Goal: Task Accomplishment & Management: Use online tool/utility

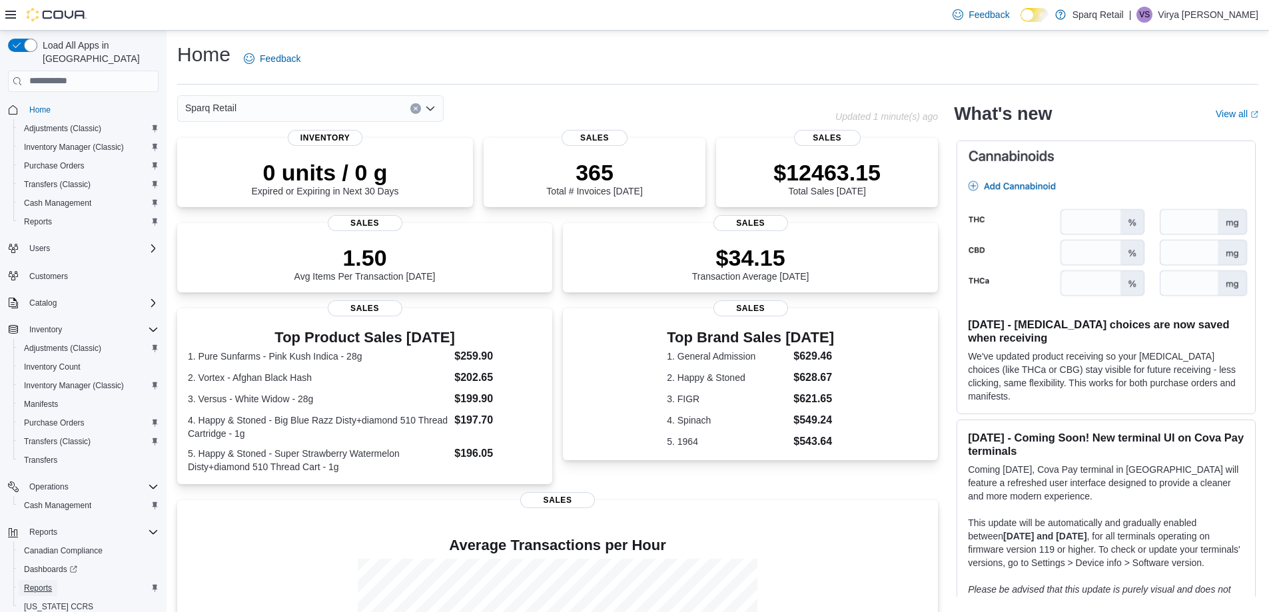
click at [47, 580] on span "Reports" at bounding box center [38, 588] width 28 height 16
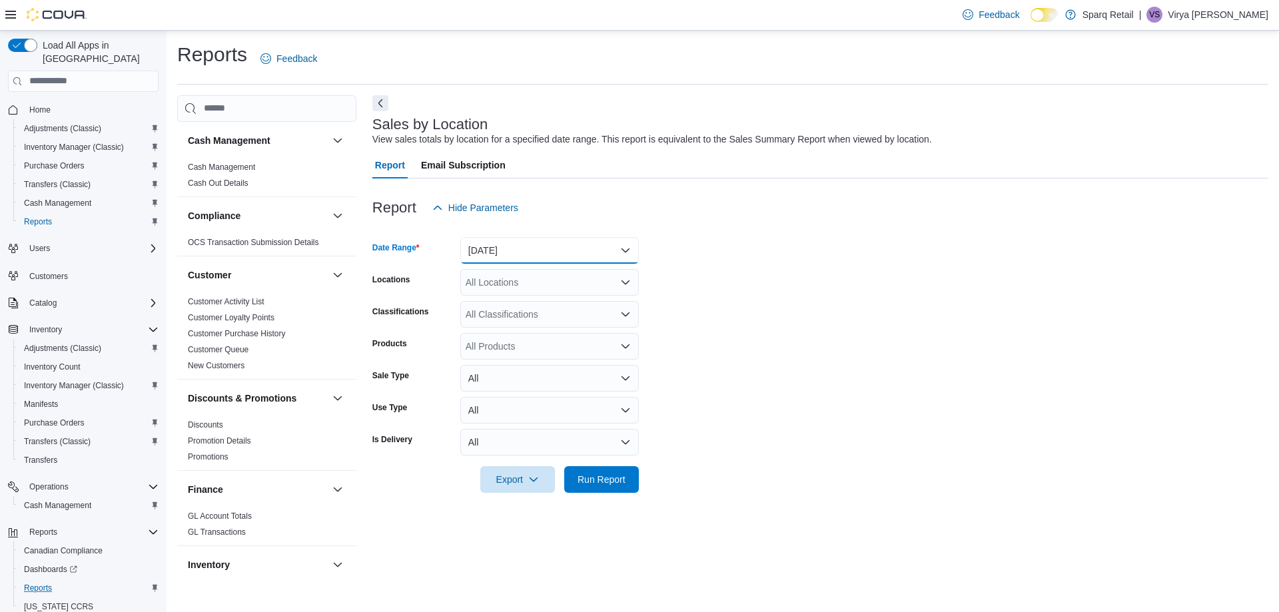
click at [514, 249] on button "[DATE]" at bounding box center [549, 250] width 179 height 27
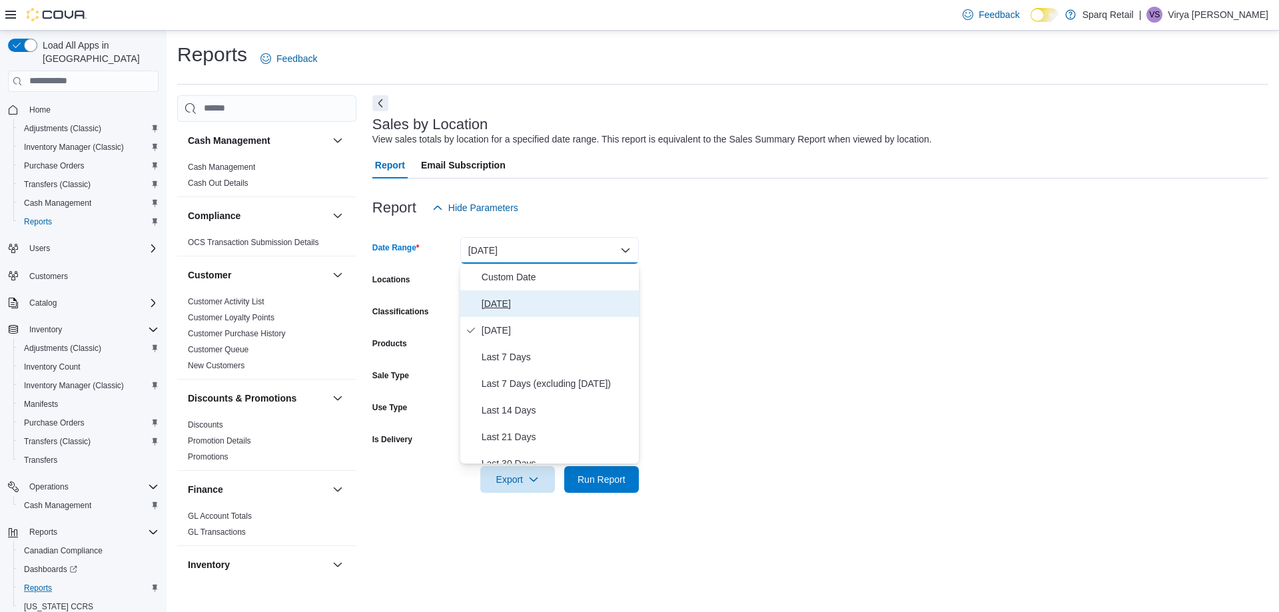
click at [520, 304] on span "[DATE]" at bounding box center [558, 304] width 152 height 16
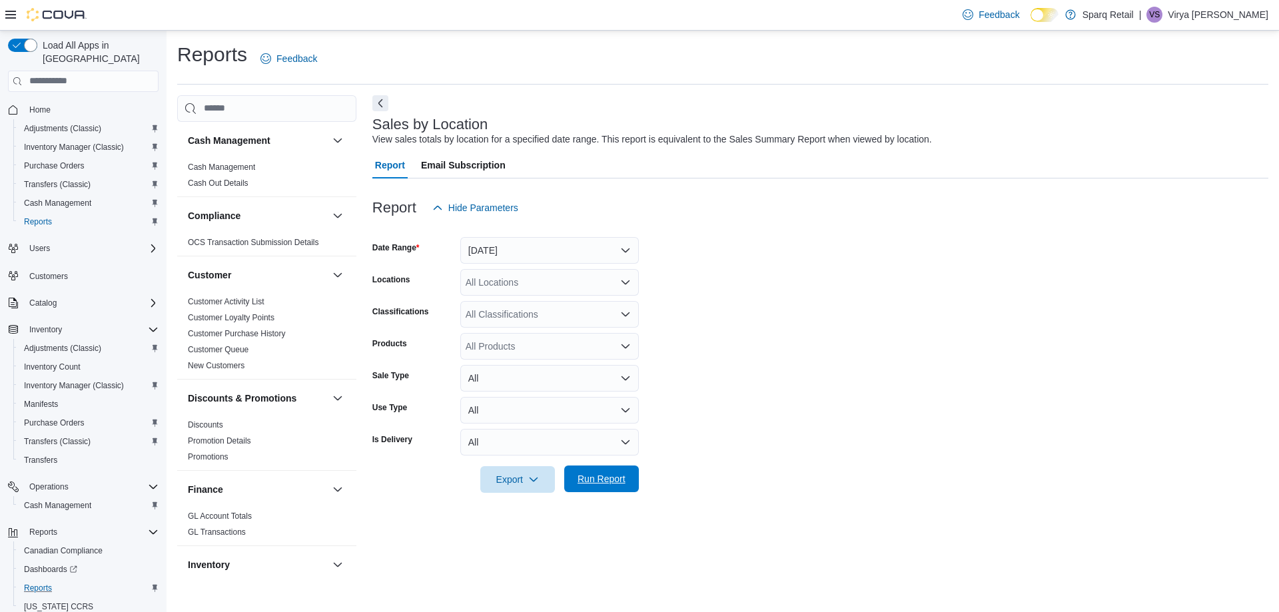
click at [626, 484] on span "Run Report" at bounding box center [601, 479] width 59 height 27
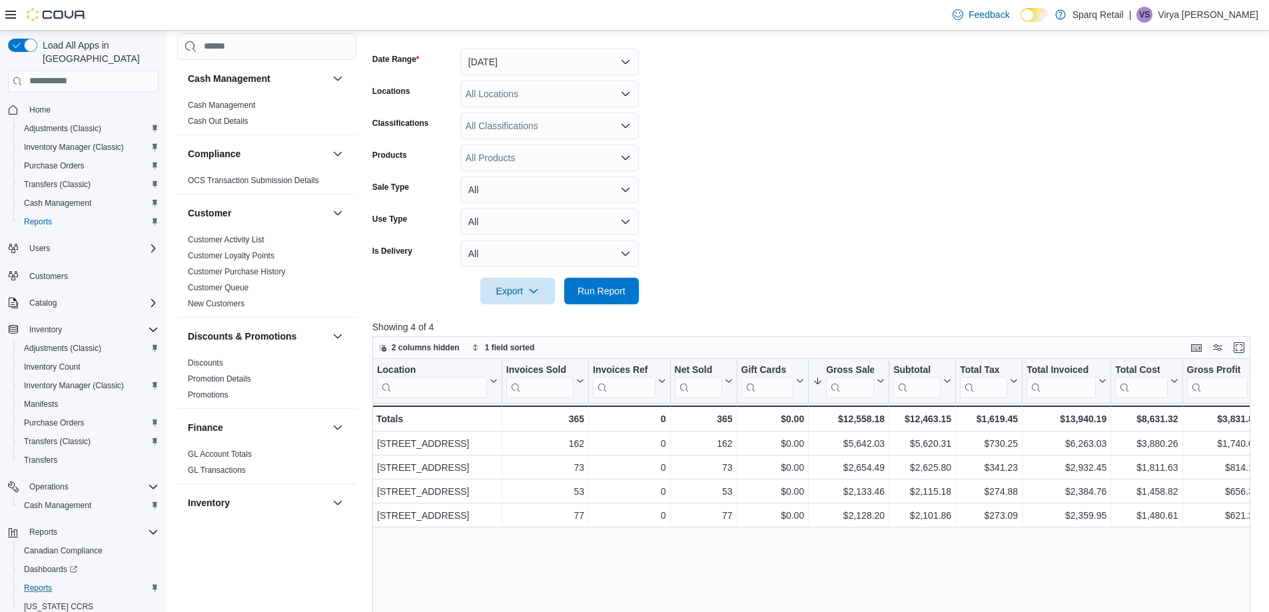
scroll to position [200, 0]
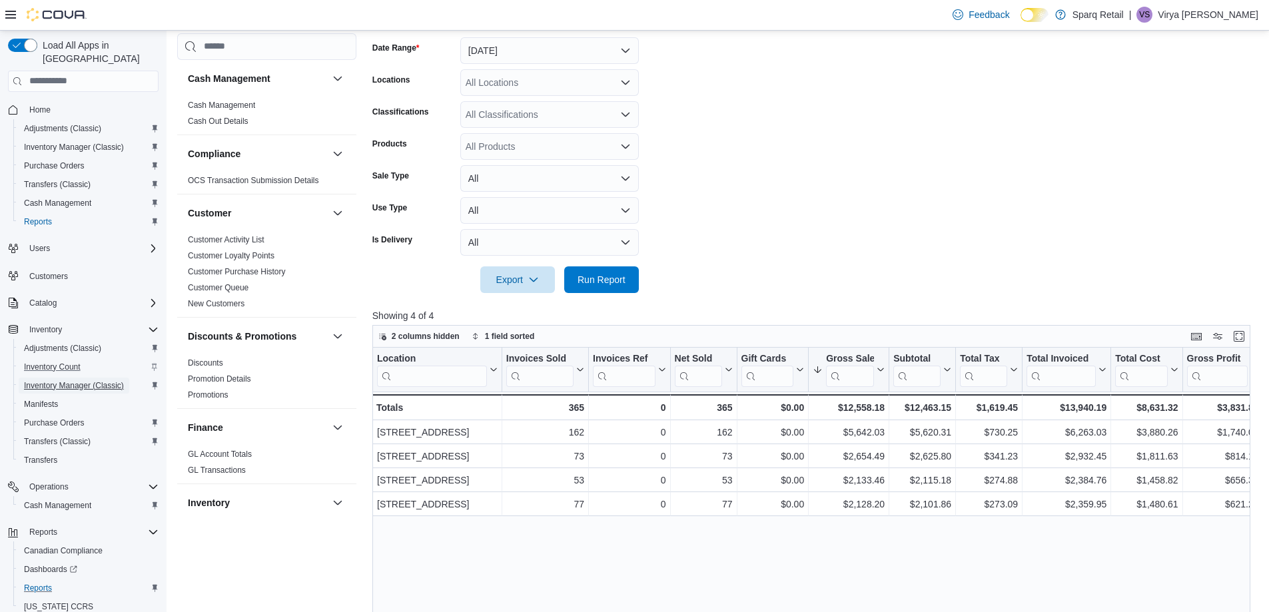
drag, startPoint x: 77, startPoint y: 366, endPoint x: 92, endPoint y: 352, distance: 20.3
click at [77, 380] on span "Inventory Manager (Classic)" at bounding box center [74, 385] width 100 height 11
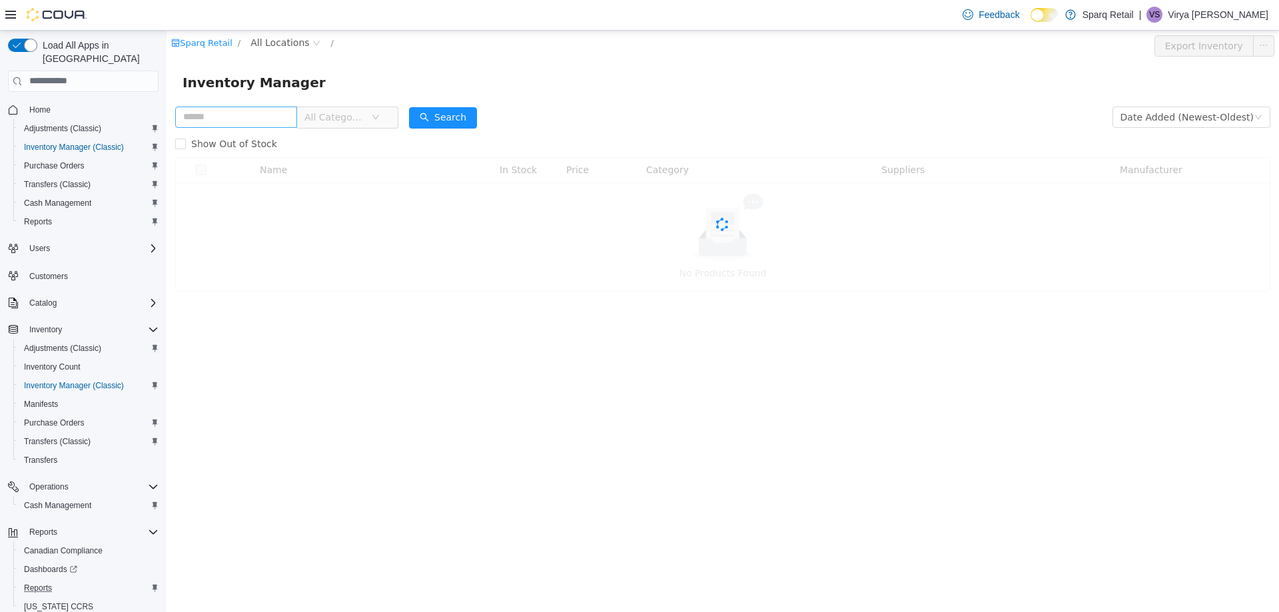
click at [224, 115] on input "text" at bounding box center [236, 116] width 122 height 21
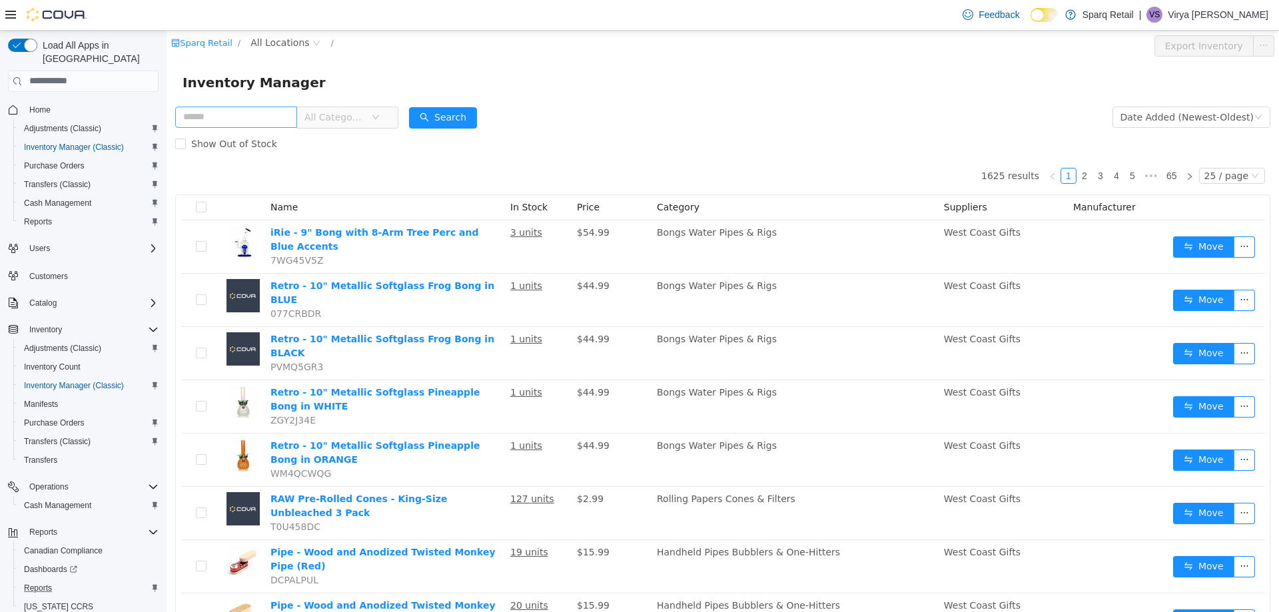
click at [233, 125] on input "text" at bounding box center [236, 116] width 122 height 21
click at [233, 121] on input "text" at bounding box center [236, 116] width 122 height 21
type input "*********"
click at [476, 117] on button "Search" at bounding box center [443, 117] width 68 height 21
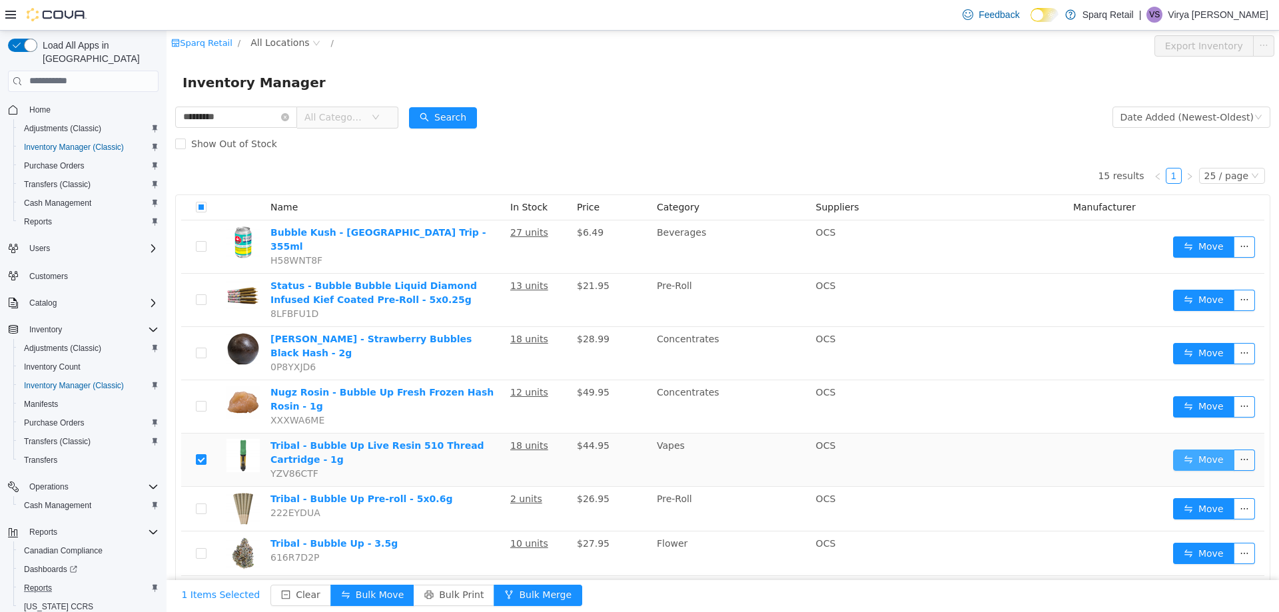
click at [1183, 449] on button "Move" at bounding box center [1203, 459] width 61 height 21
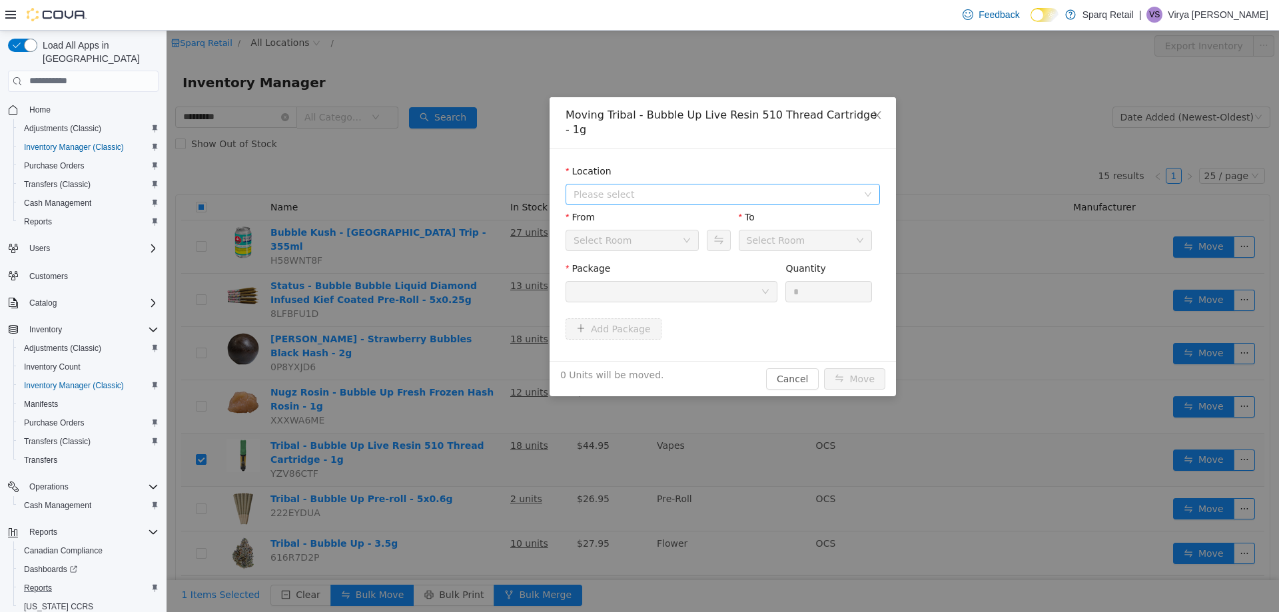
click at [706, 187] on span "Please select" at bounding box center [716, 193] width 284 height 13
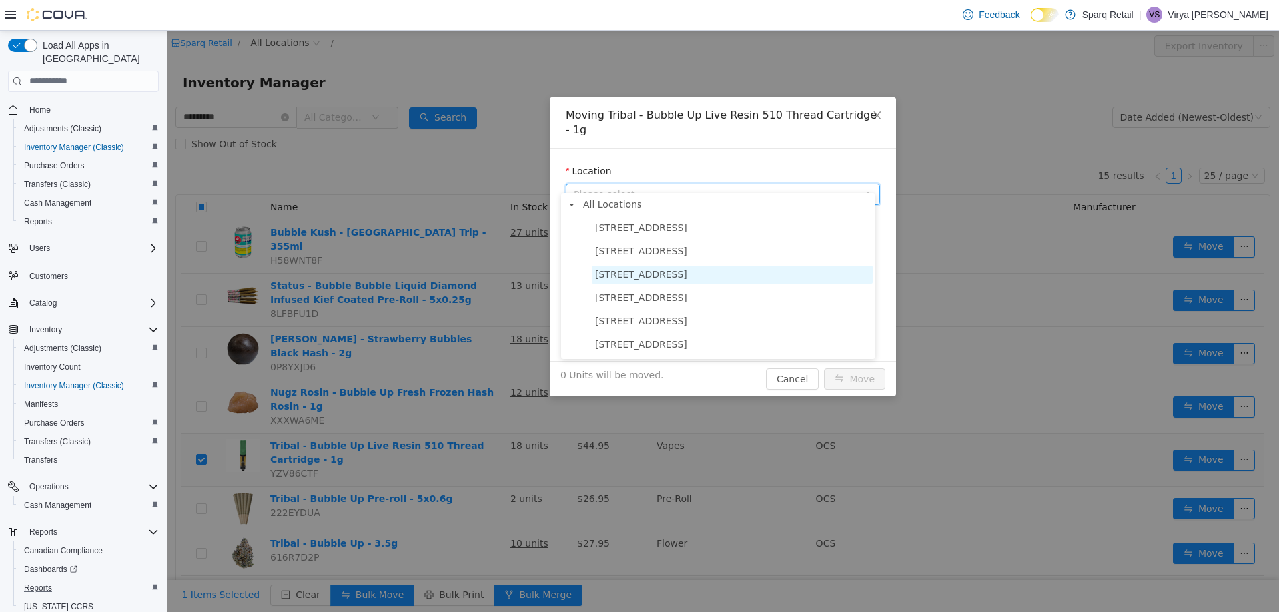
click at [694, 273] on span "[STREET_ADDRESS]" at bounding box center [732, 274] width 281 height 18
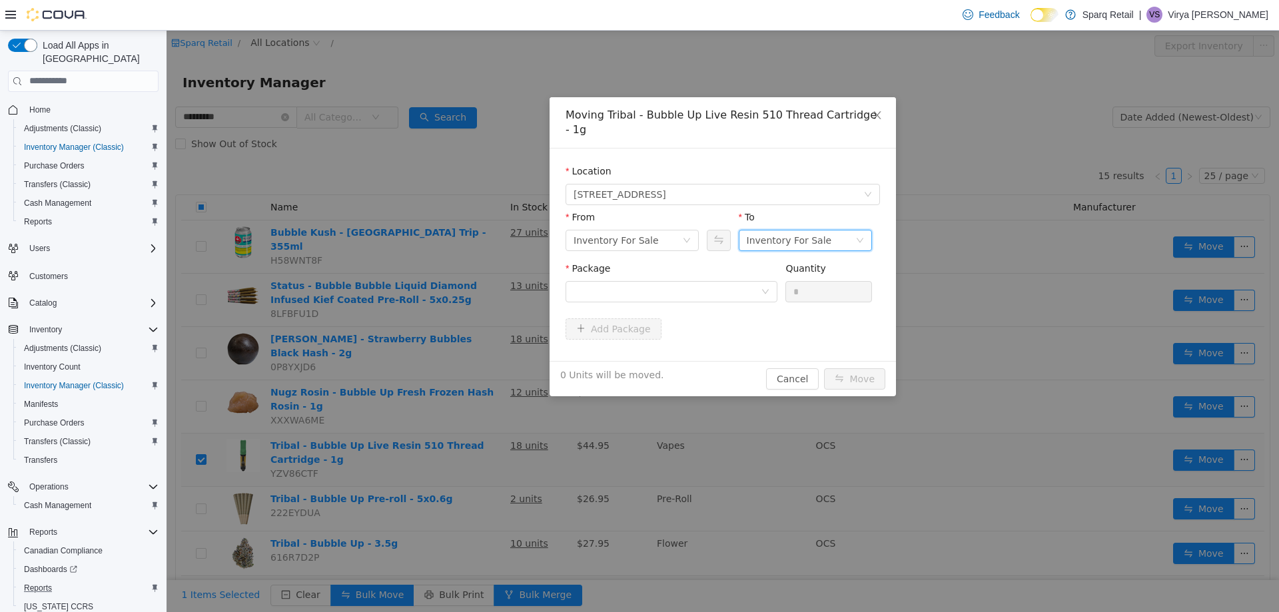
click at [806, 231] on div "Inventory For Sale" at bounding box center [789, 240] width 85 height 20
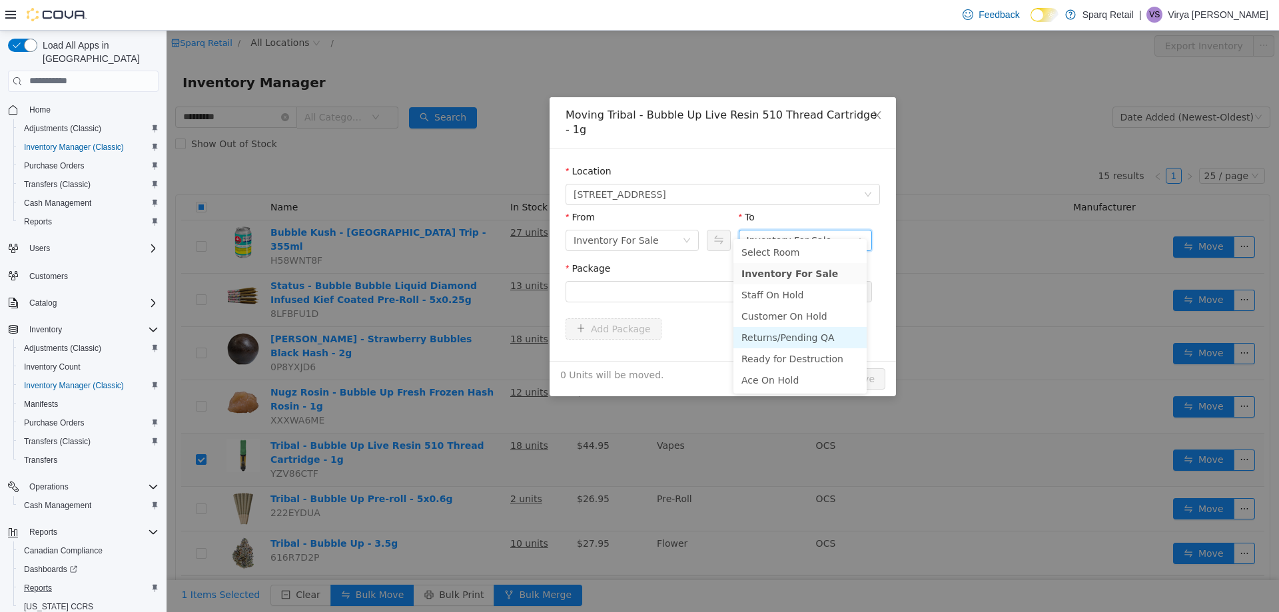
click at [796, 337] on li "Returns/Pending QA" at bounding box center [800, 336] width 133 height 21
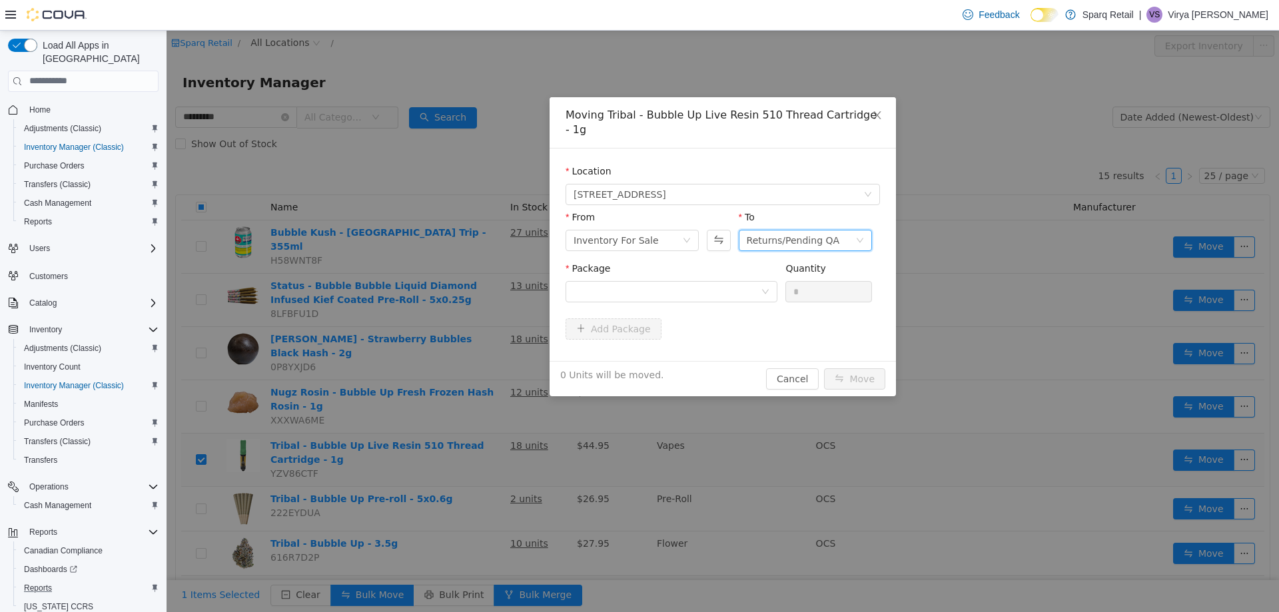
click at [797, 230] on div "Returns/Pending QA" at bounding box center [793, 240] width 93 height 20
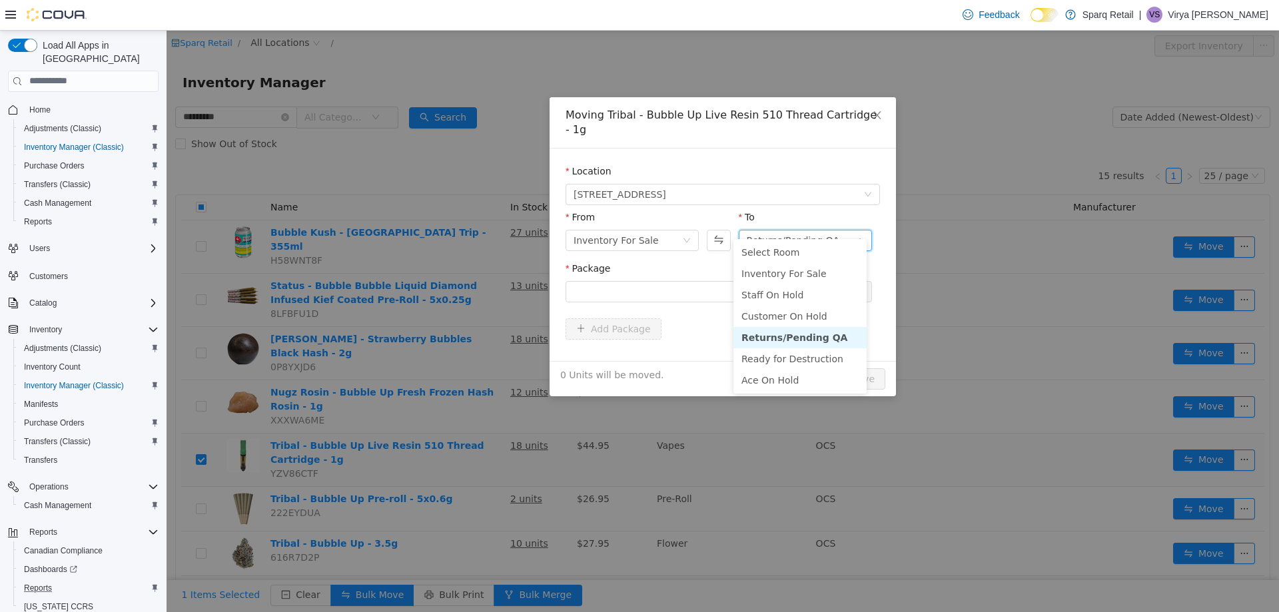
click at [797, 230] on div "Returns/Pending QA" at bounding box center [793, 240] width 93 height 20
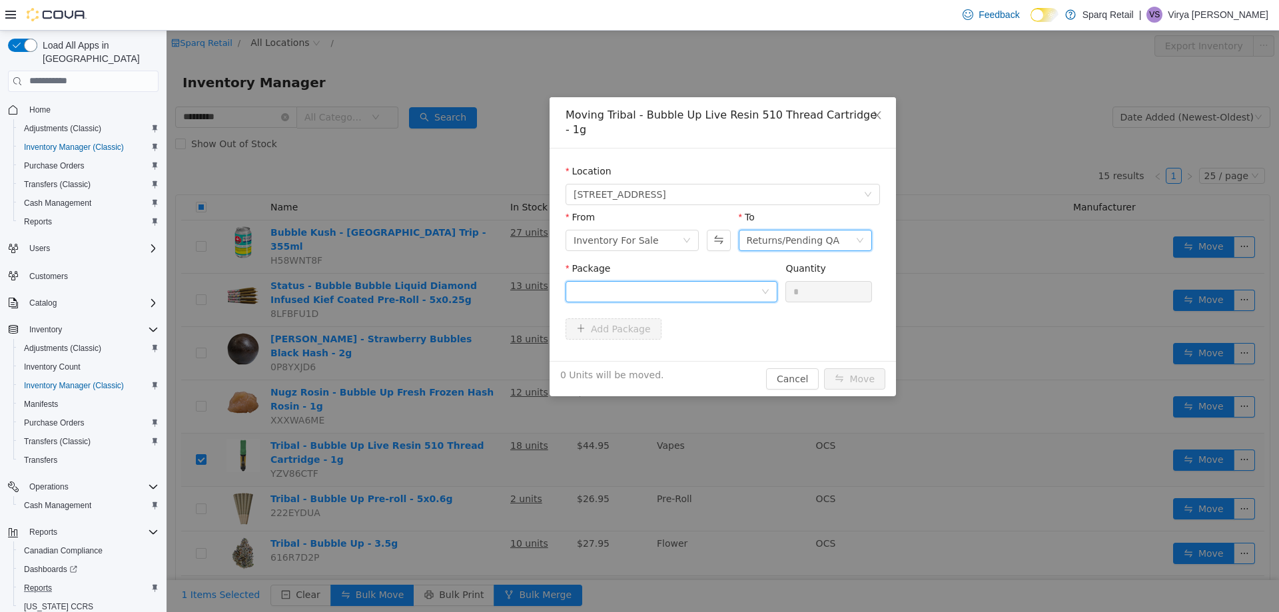
click at [738, 281] on div at bounding box center [667, 291] width 187 height 20
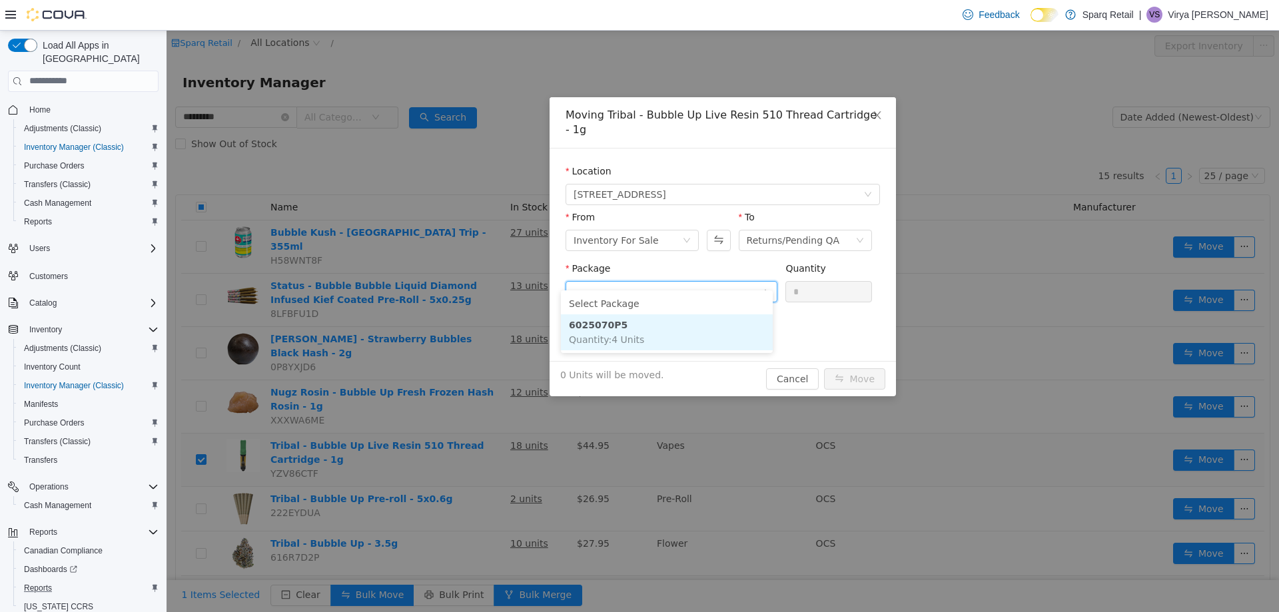
click at [708, 335] on li "6025070P5 Quantity : 4 Units" at bounding box center [667, 332] width 212 height 36
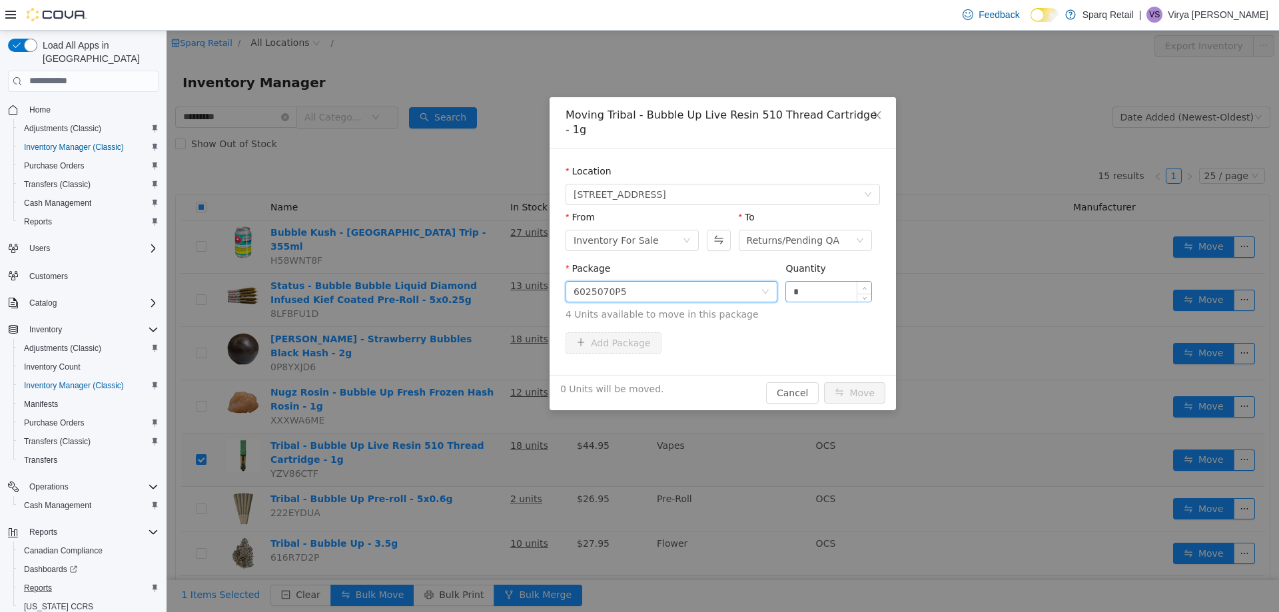
type input "*"
click at [862, 286] on icon "icon: up" at bounding box center [864, 288] width 5 height 5
click at [849, 382] on button "Move" at bounding box center [854, 392] width 61 height 21
